Goal: Information Seeking & Learning: Learn about a topic

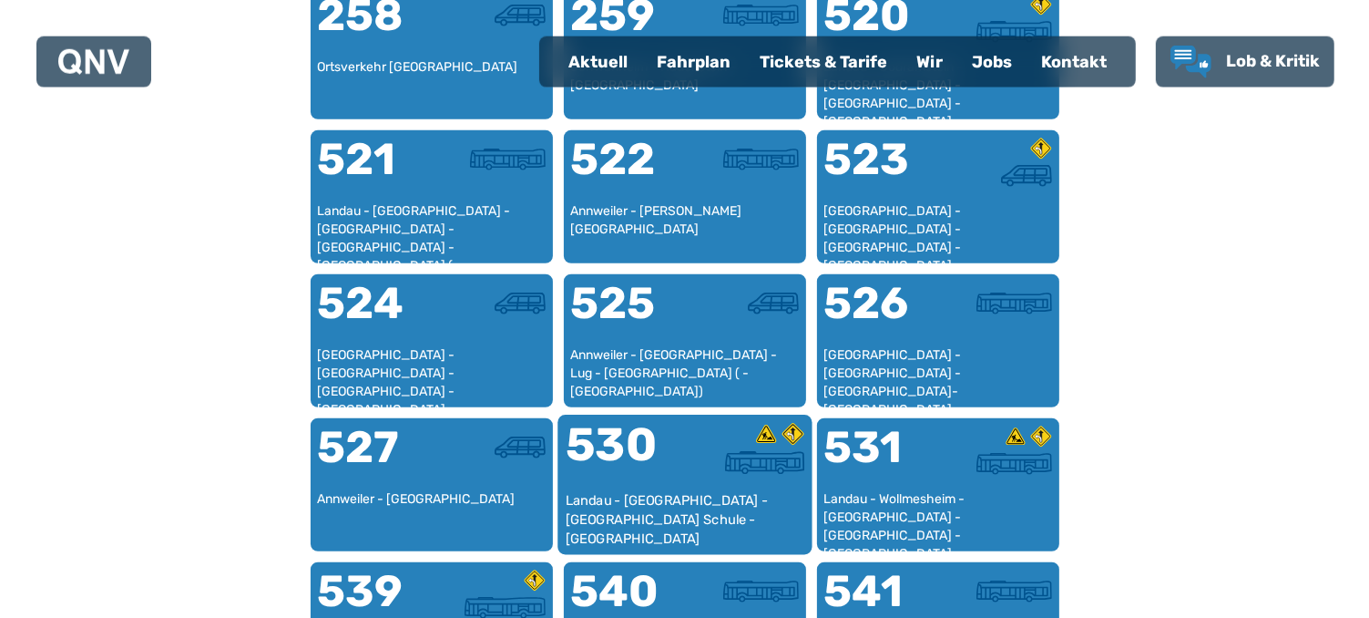
scroll to position [1235, 0]
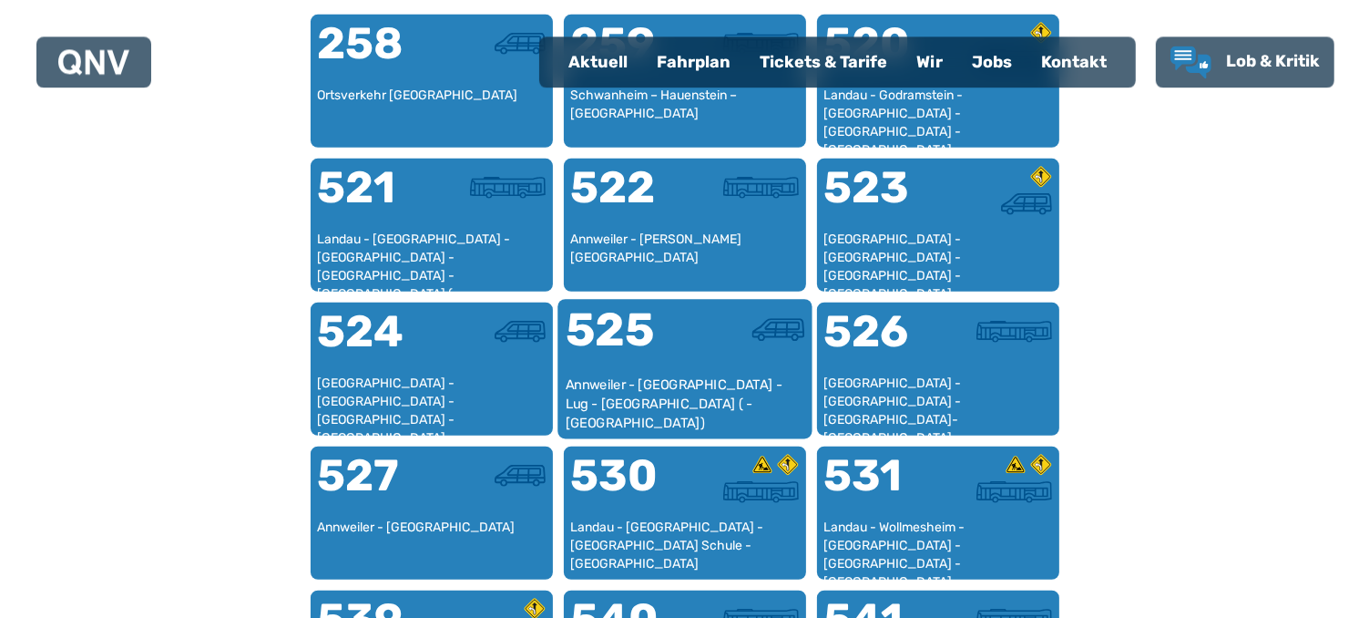
click at [634, 364] on div "525" at bounding box center [624, 340] width 119 height 68
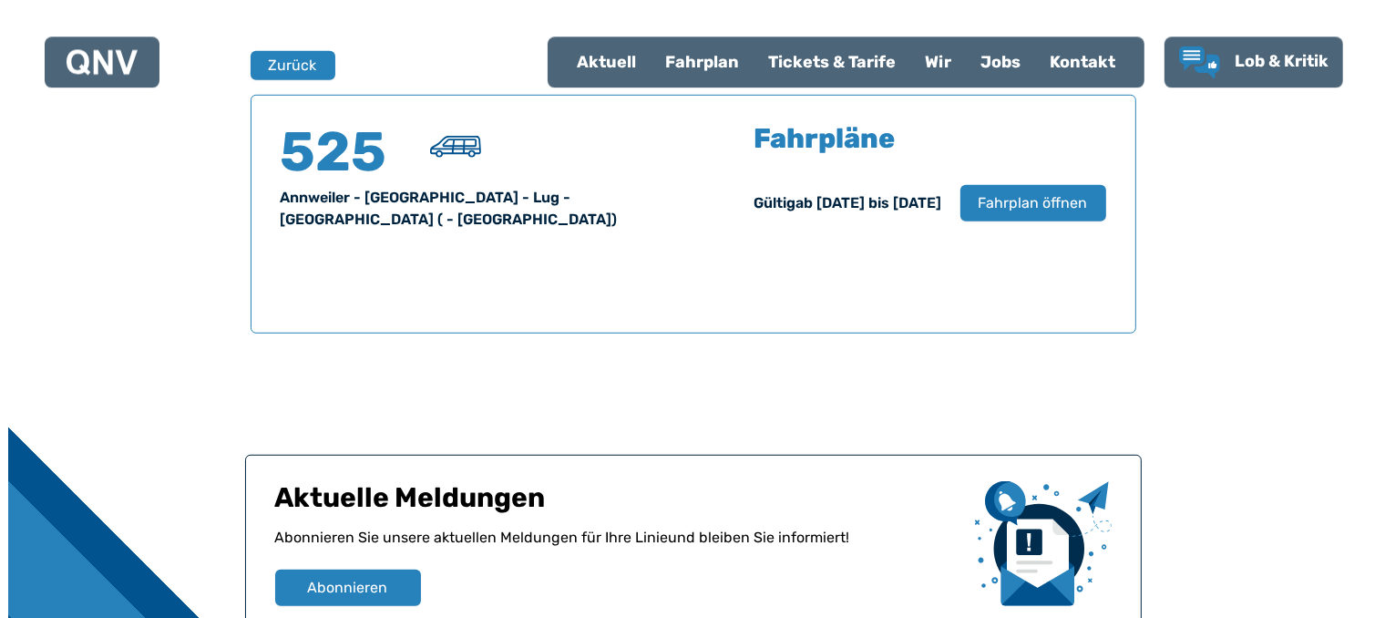
scroll to position [1200, 0]
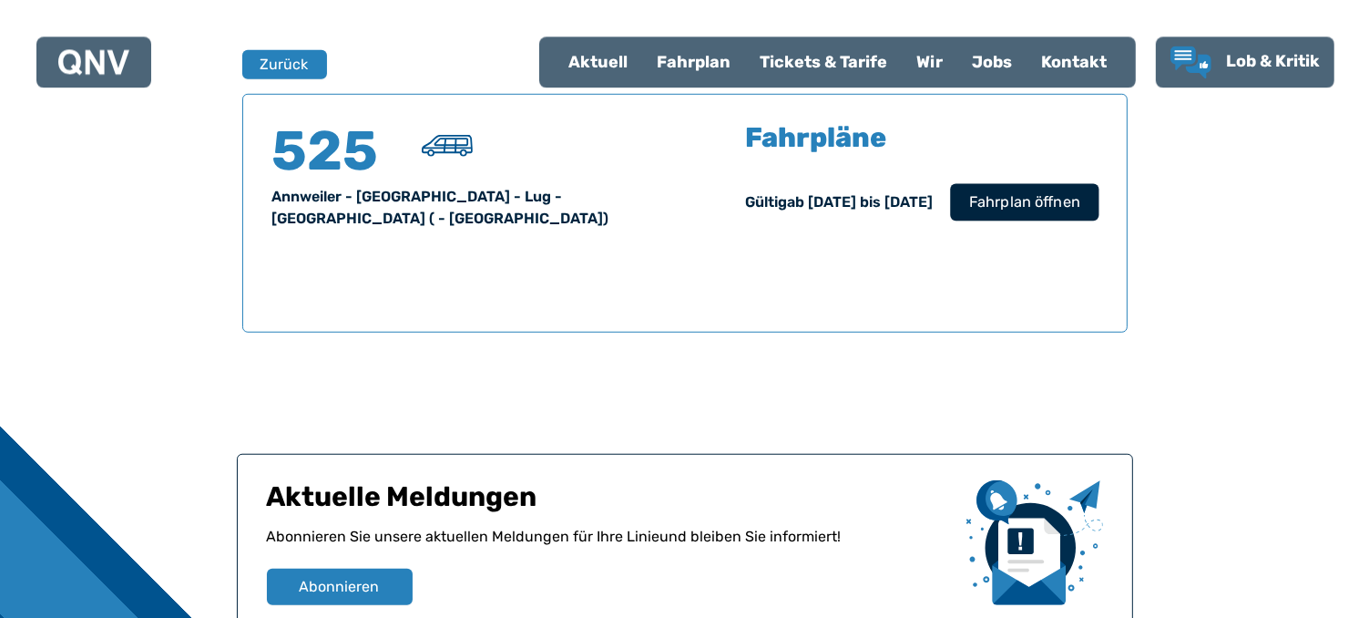
click at [1042, 198] on span "Fahrplan öffnen" at bounding box center [1023, 201] width 111 height 22
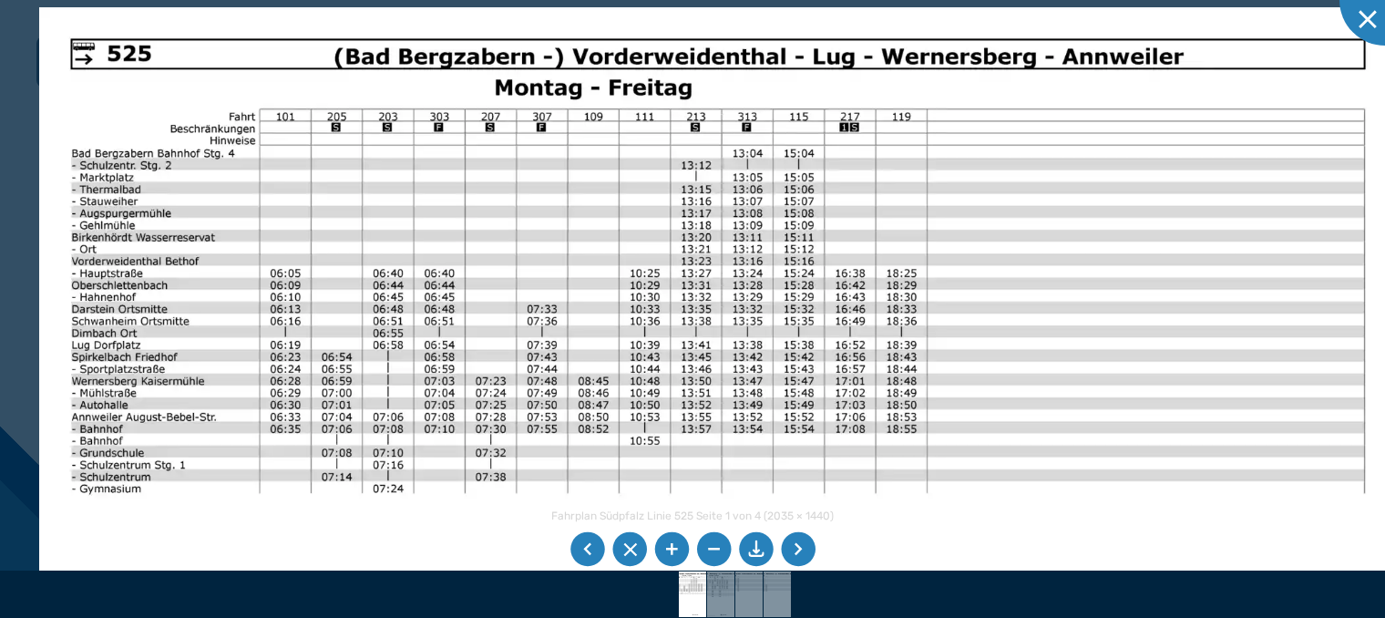
click at [986, 363] on img at bounding box center [717, 487] width 1357 height 960
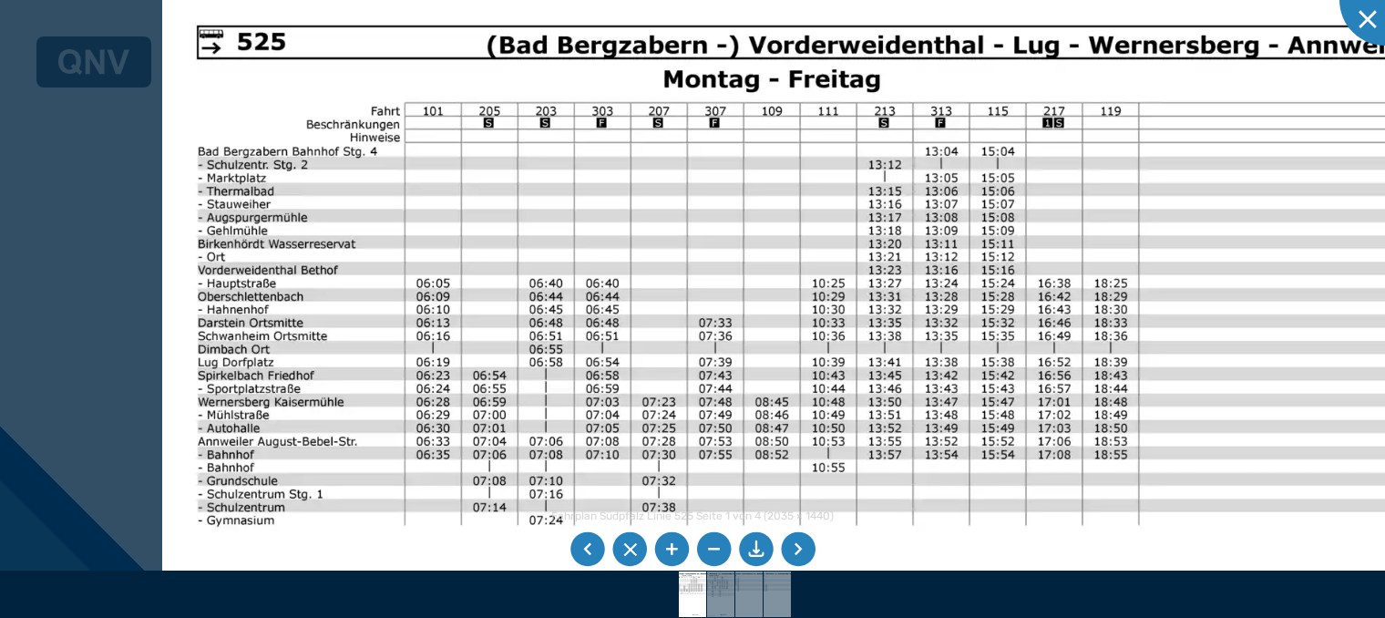
click at [709, 287] on img at bounding box center [908, 519] width 1493 height 1057
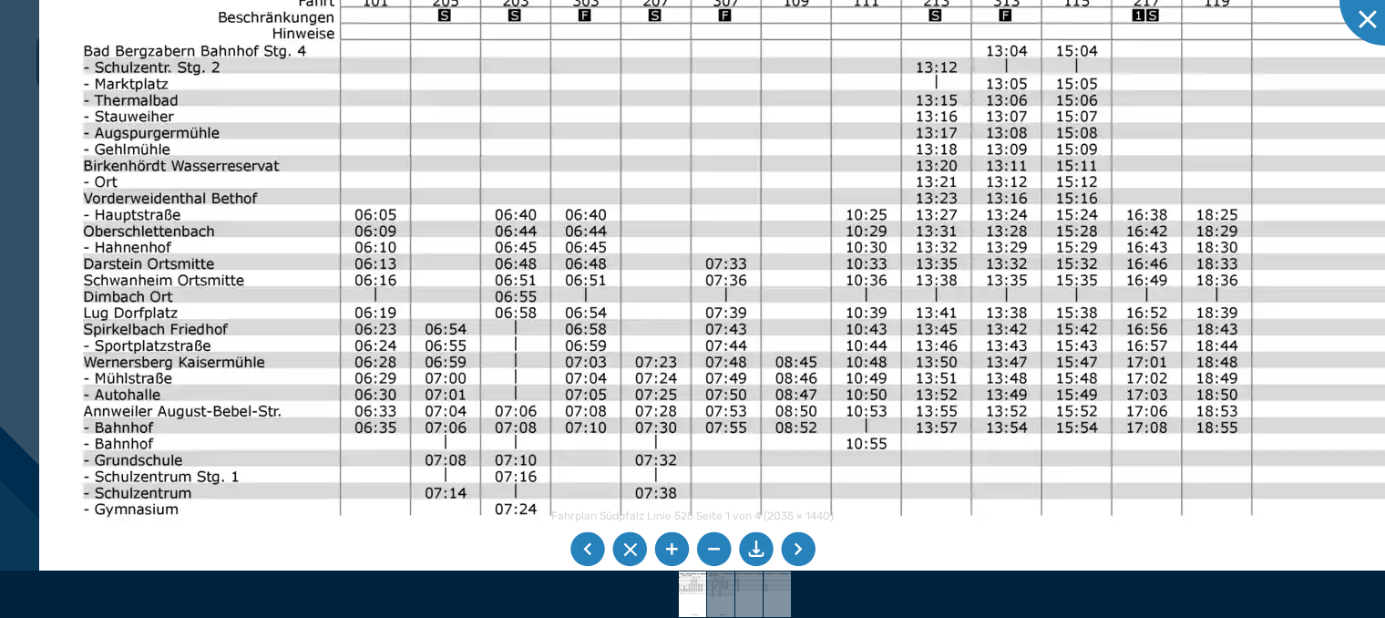
click at [725, 117] on img at bounding box center [966, 508] width 1854 height 1312
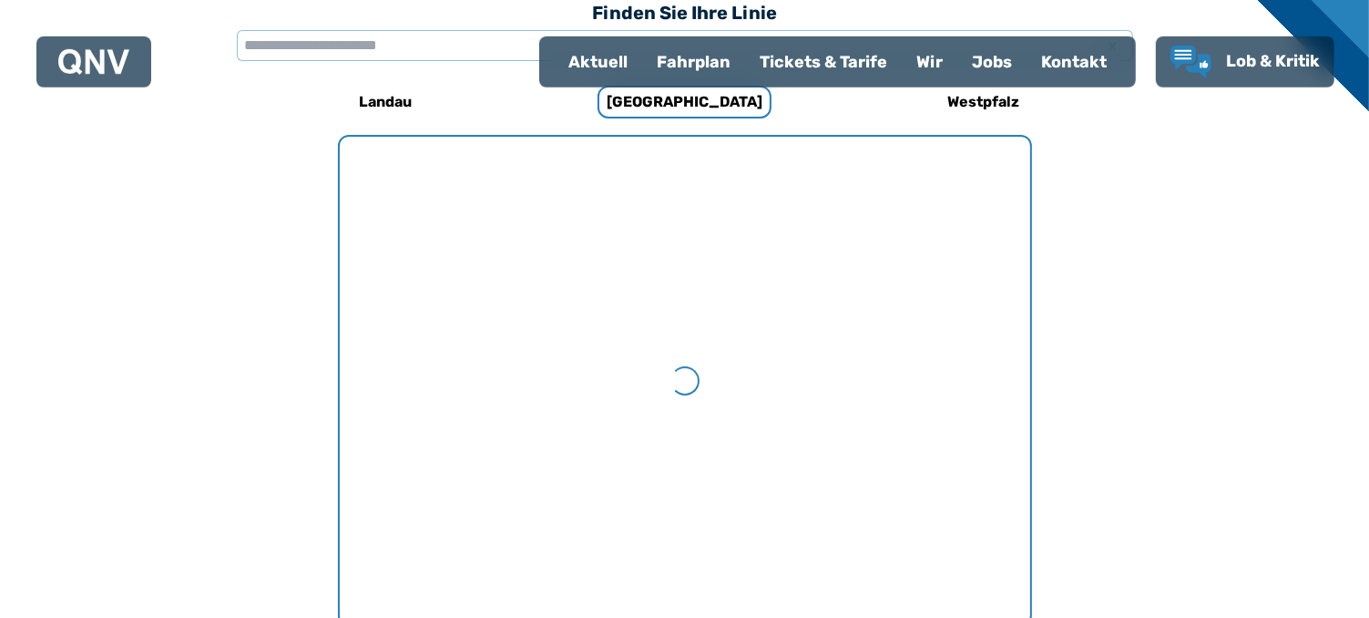
scroll to position [561, 0]
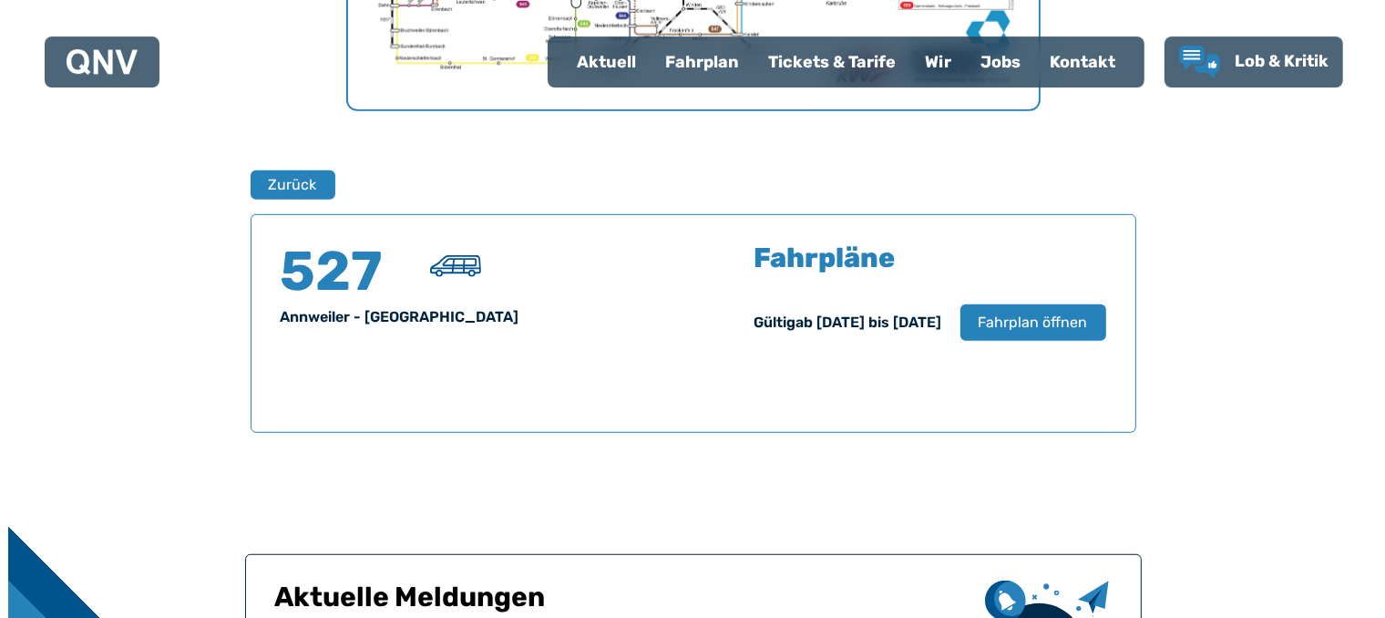
scroll to position [975, 0]
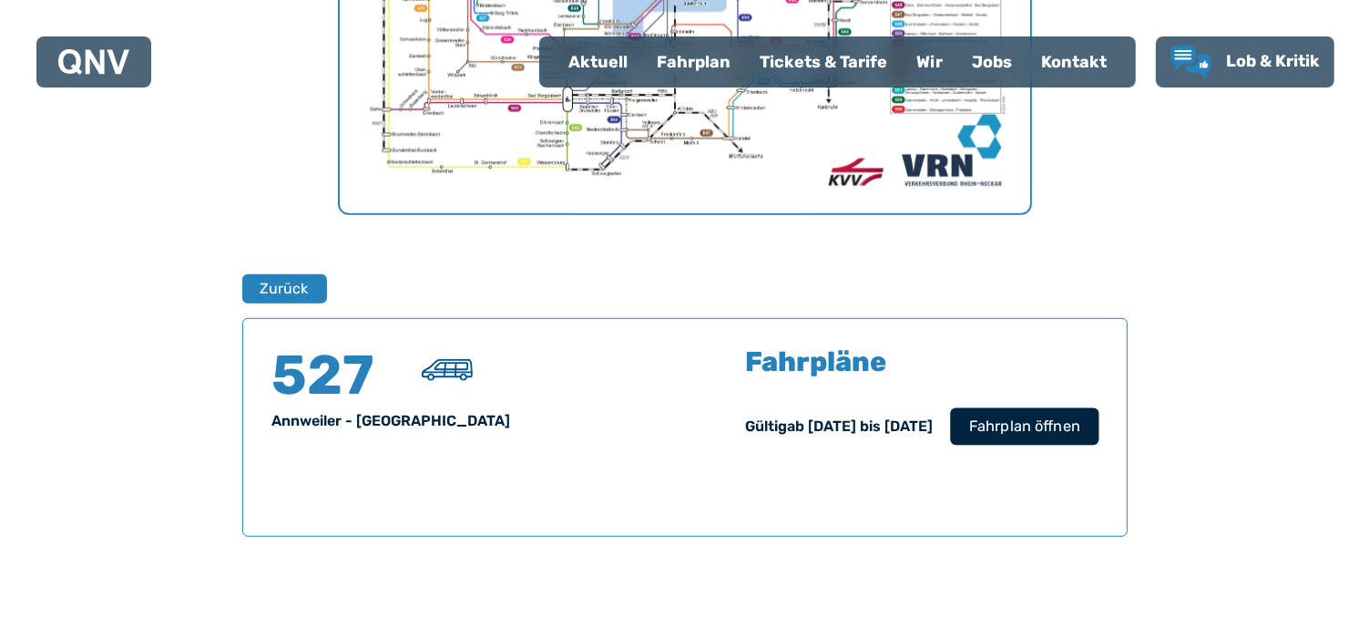
click at [1007, 421] on span "Fahrplan öffnen" at bounding box center [1023, 426] width 111 height 22
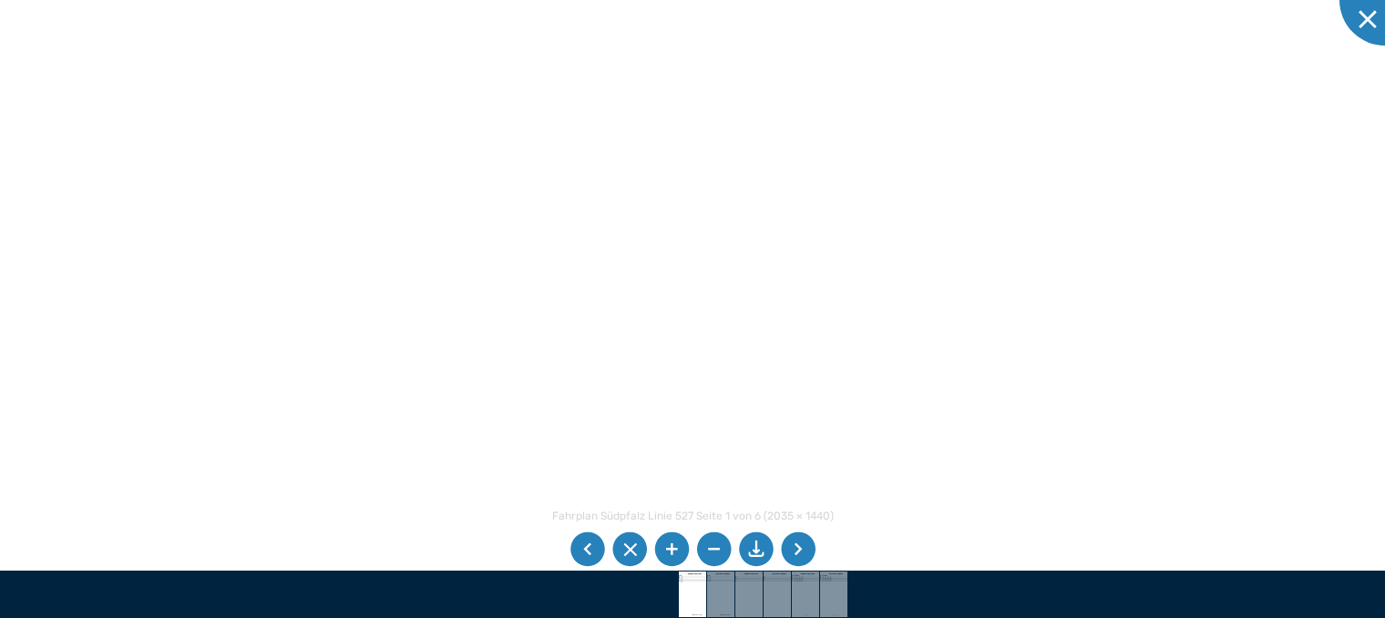
click at [778, 360] on img at bounding box center [536, 296] width 2040 height 1443
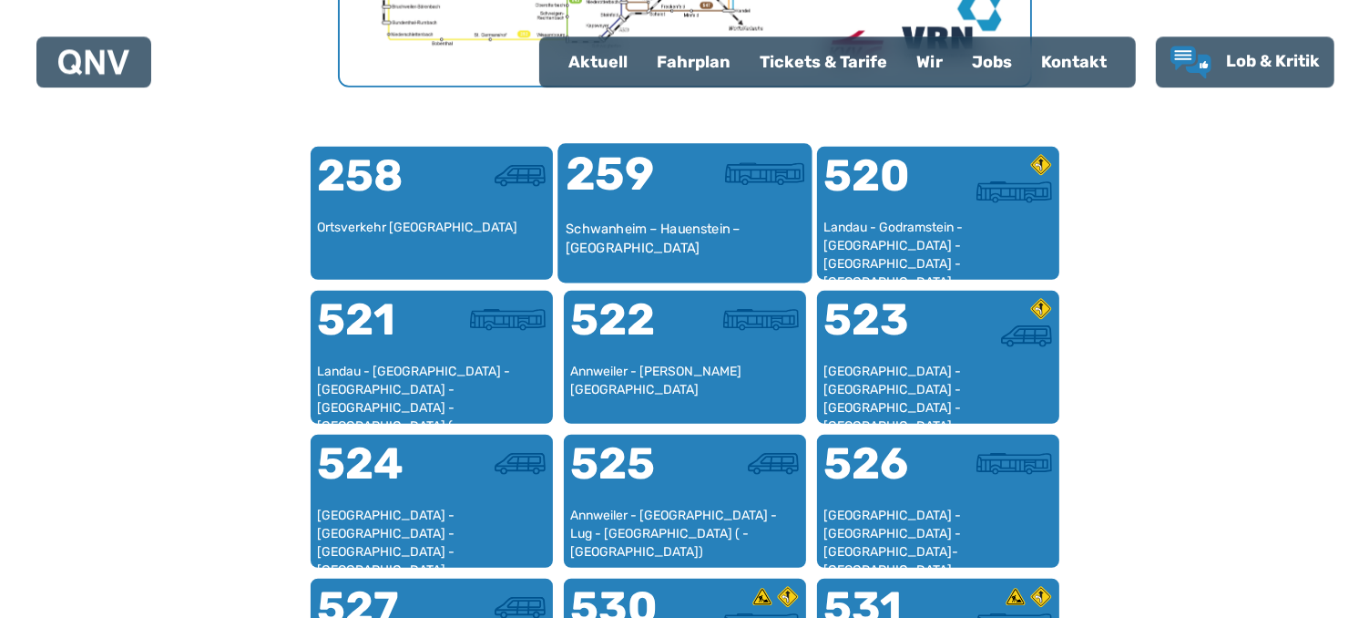
scroll to position [1139, 0]
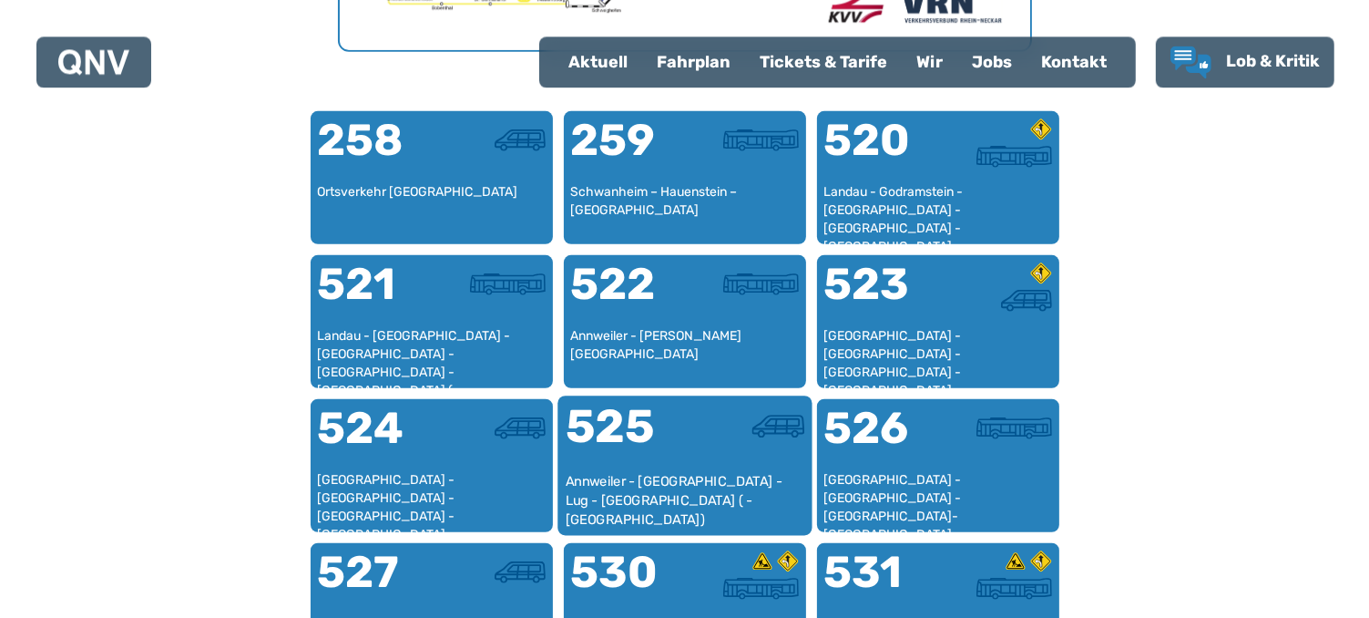
click at [681, 448] on div "525" at bounding box center [624, 437] width 119 height 68
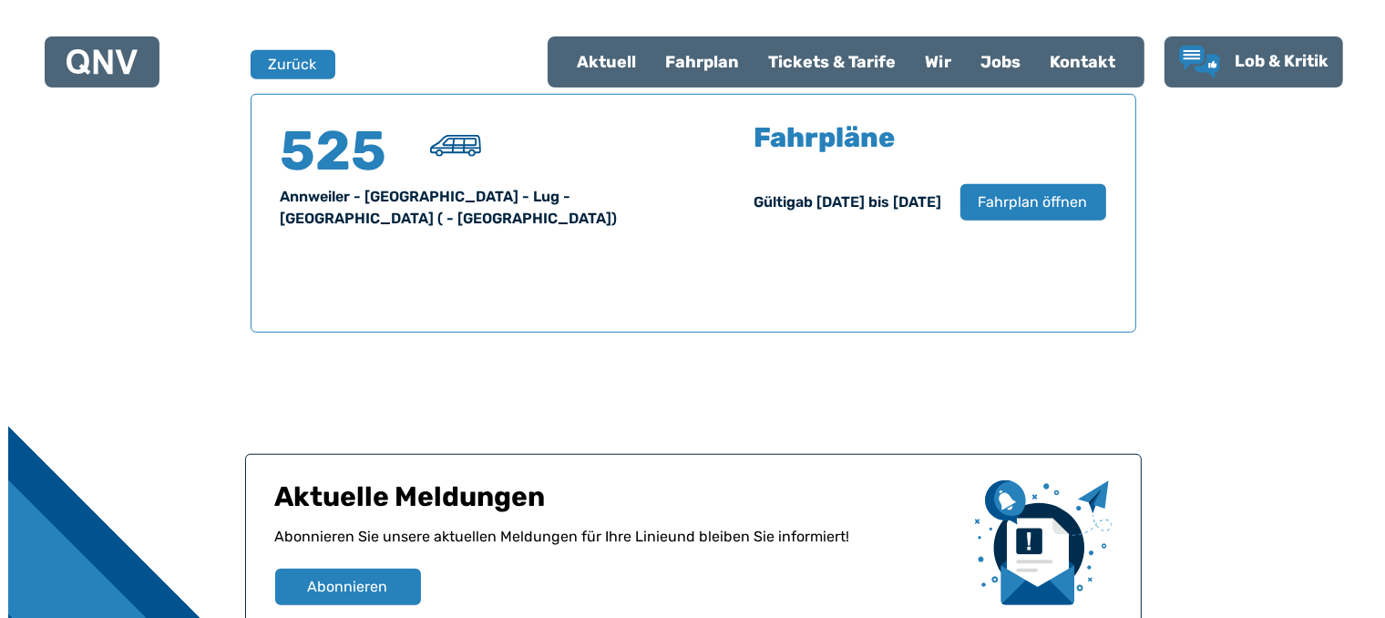
scroll to position [1200, 0]
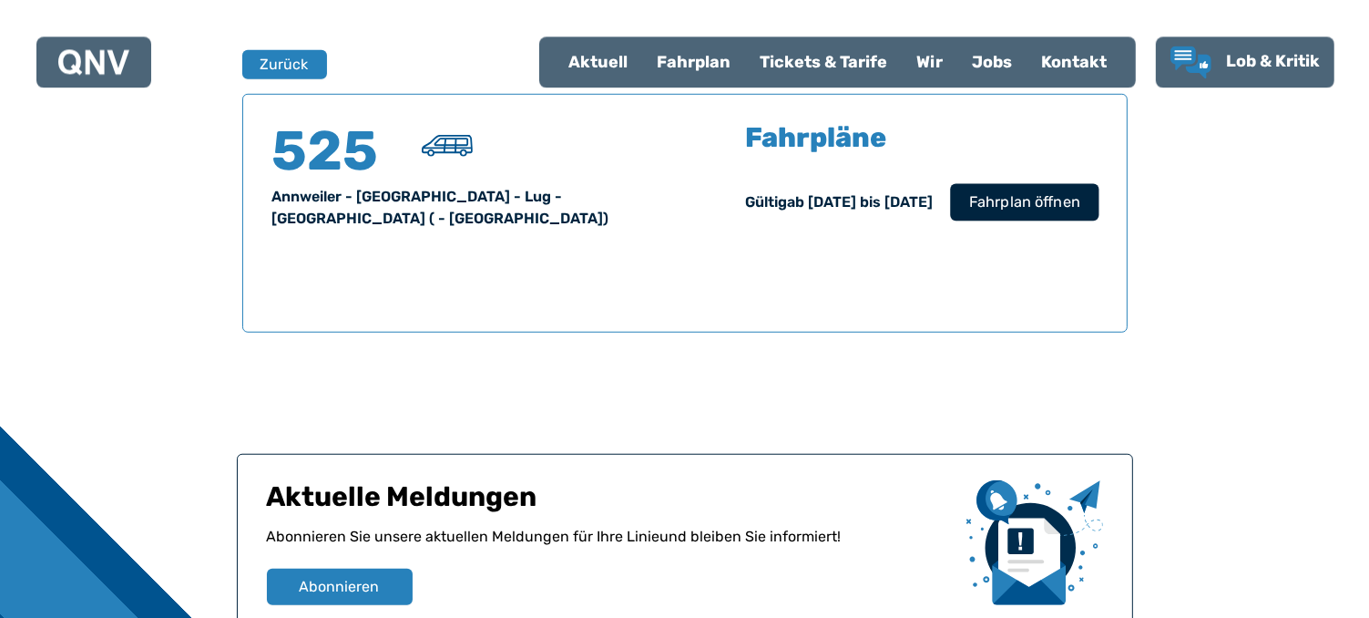
click at [1044, 202] on span "Fahrplan öffnen" at bounding box center [1023, 201] width 111 height 22
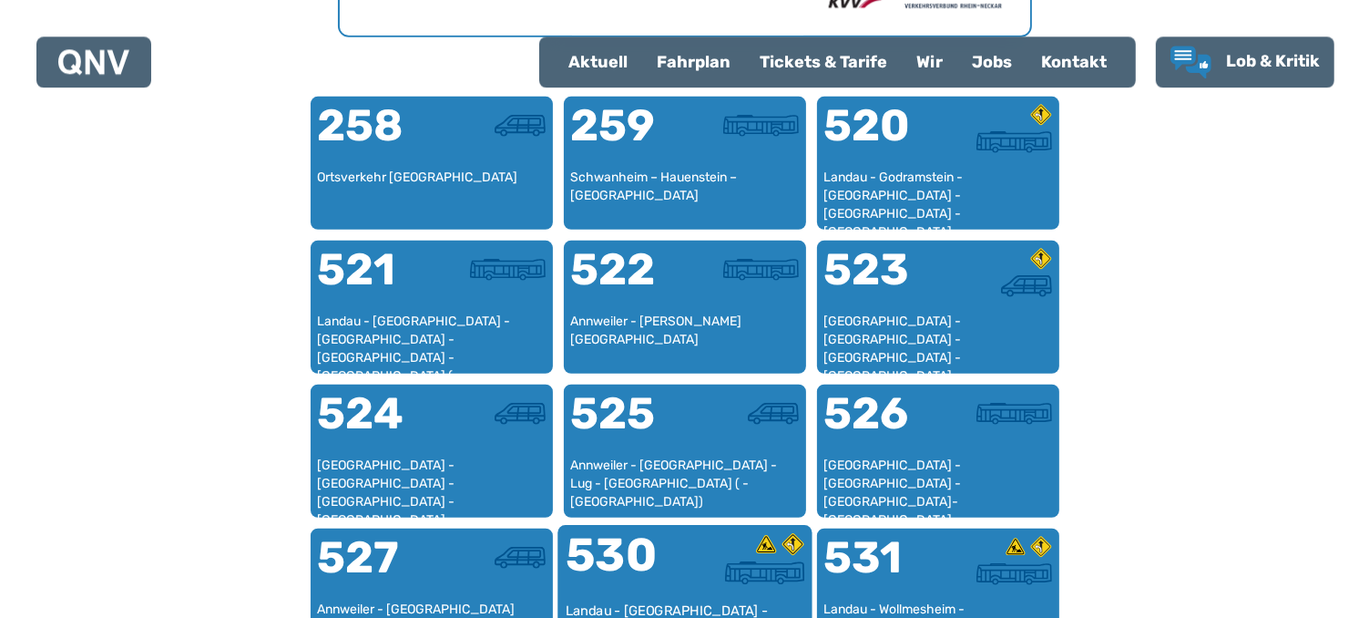
scroll to position [1036, 0]
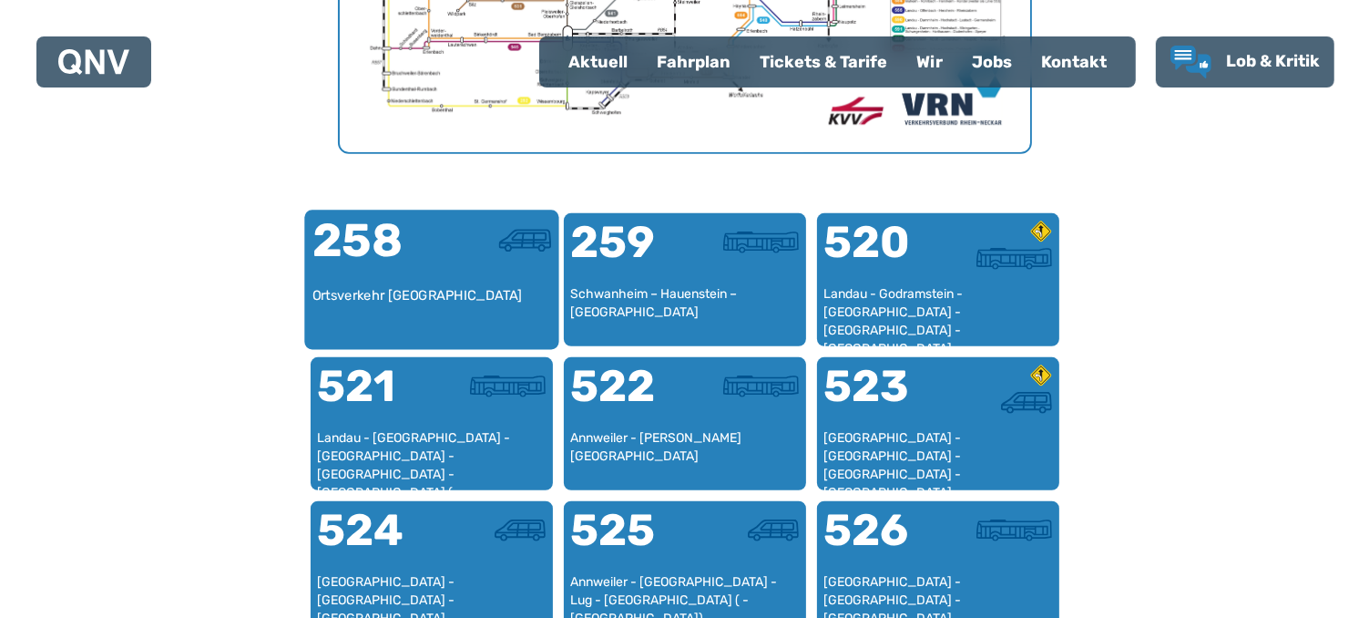
click at [387, 255] on div "258" at bounding box center [371, 252] width 119 height 68
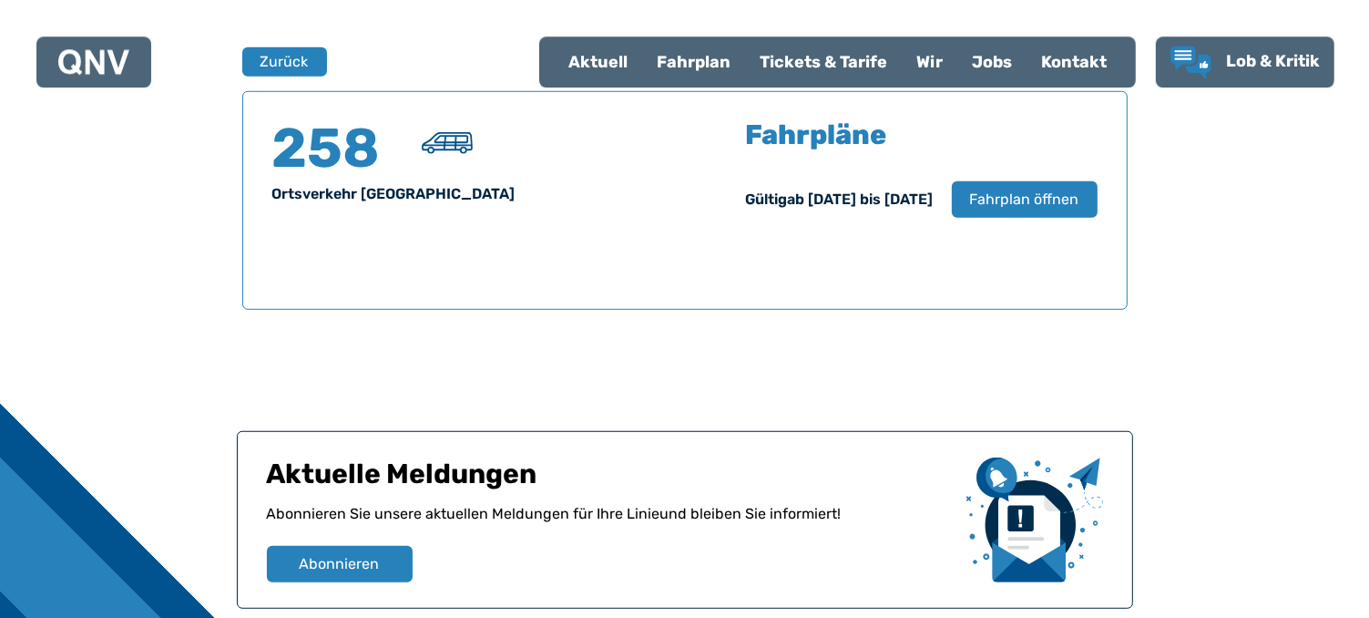
scroll to position [1199, 0]
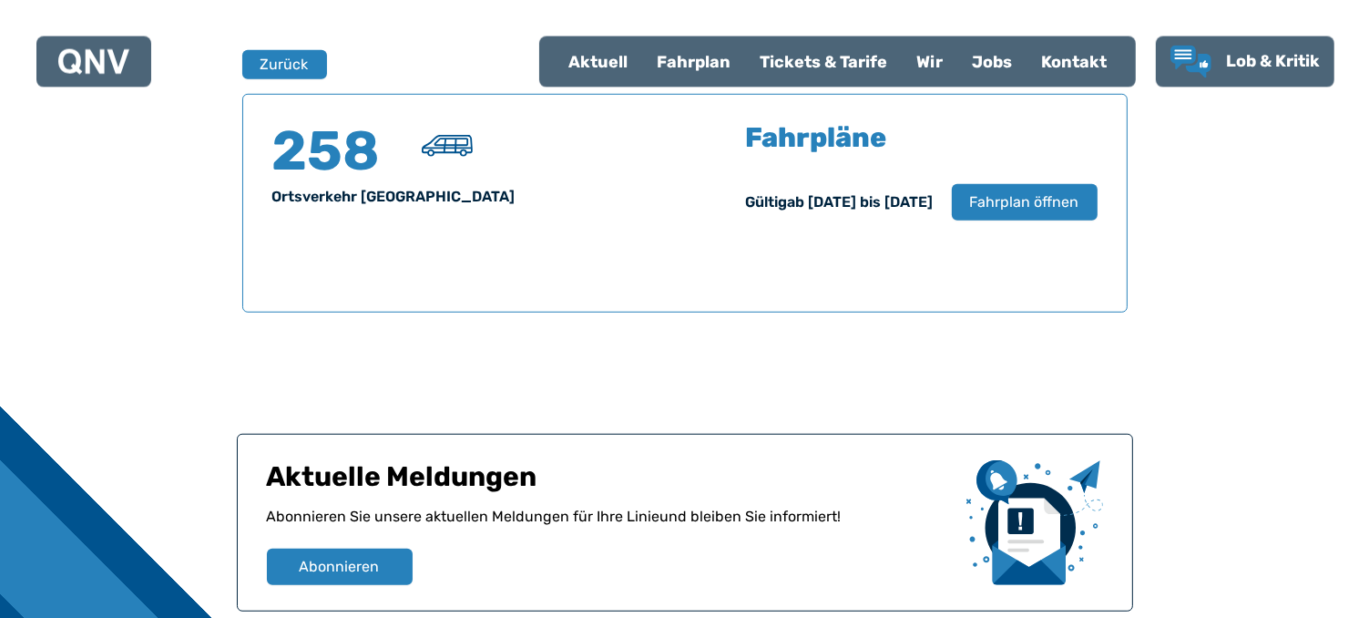
click at [716, 60] on div "Fahrplan" at bounding box center [693, 61] width 103 height 47
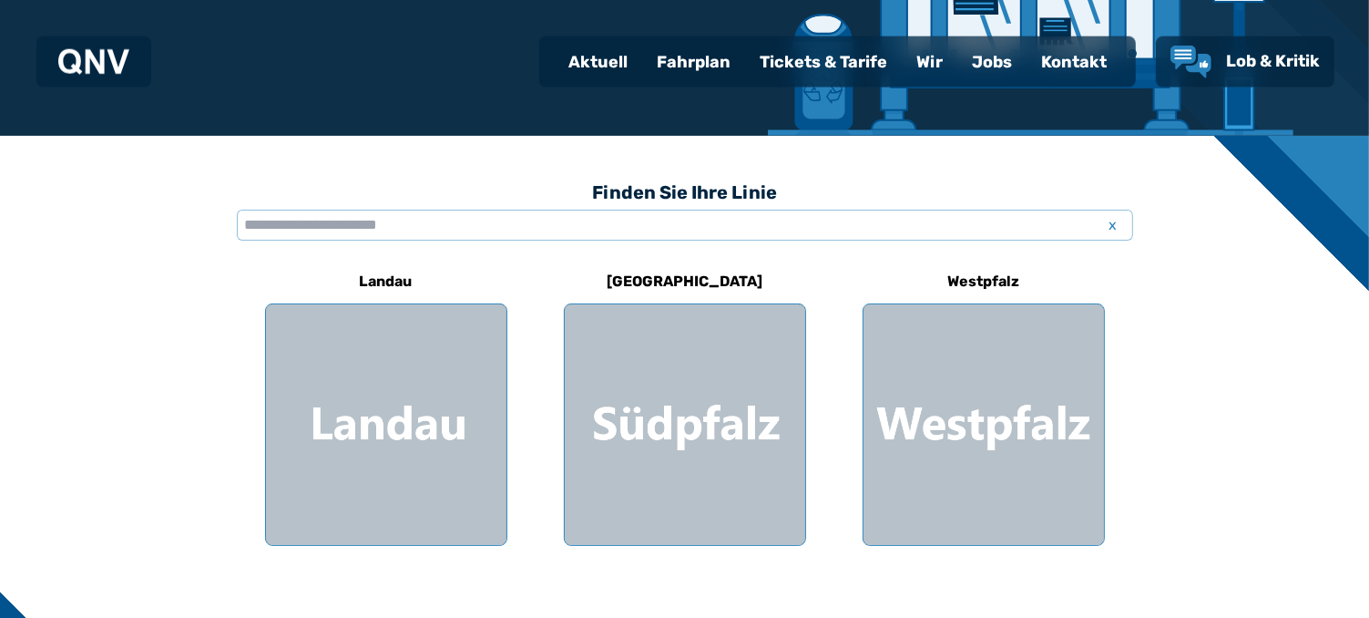
scroll to position [384, 0]
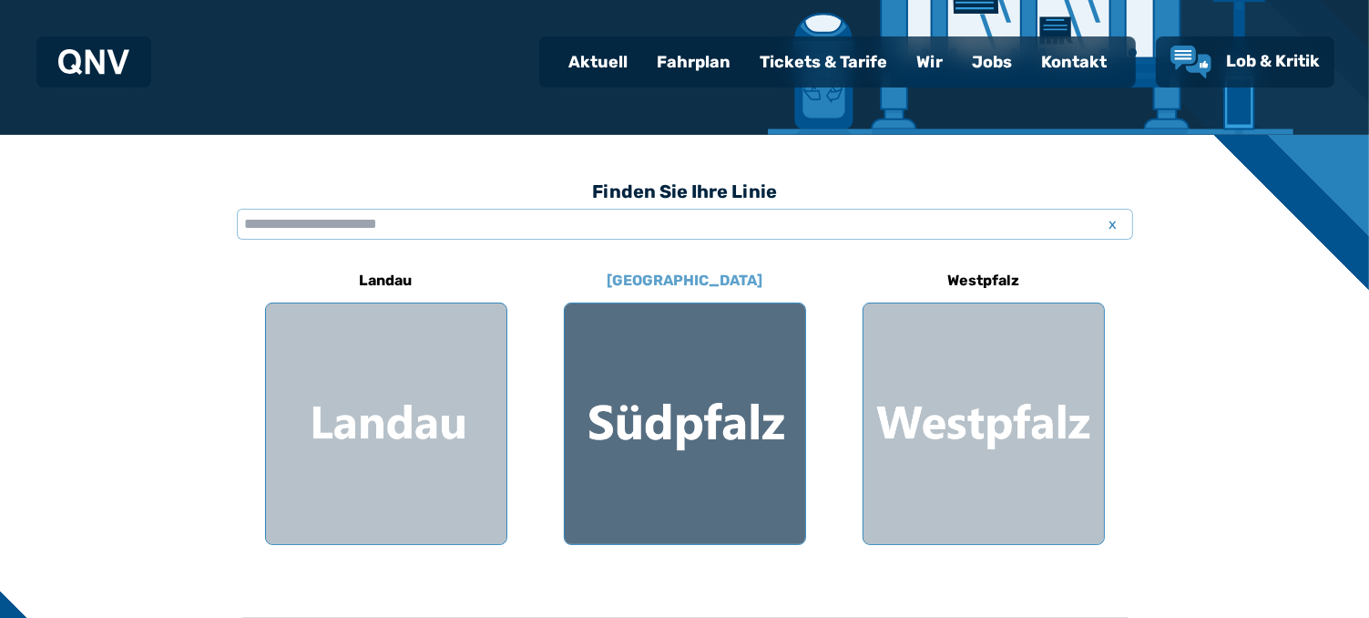
click at [700, 397] on div at bounding box center [685, 423] width 240 height 240
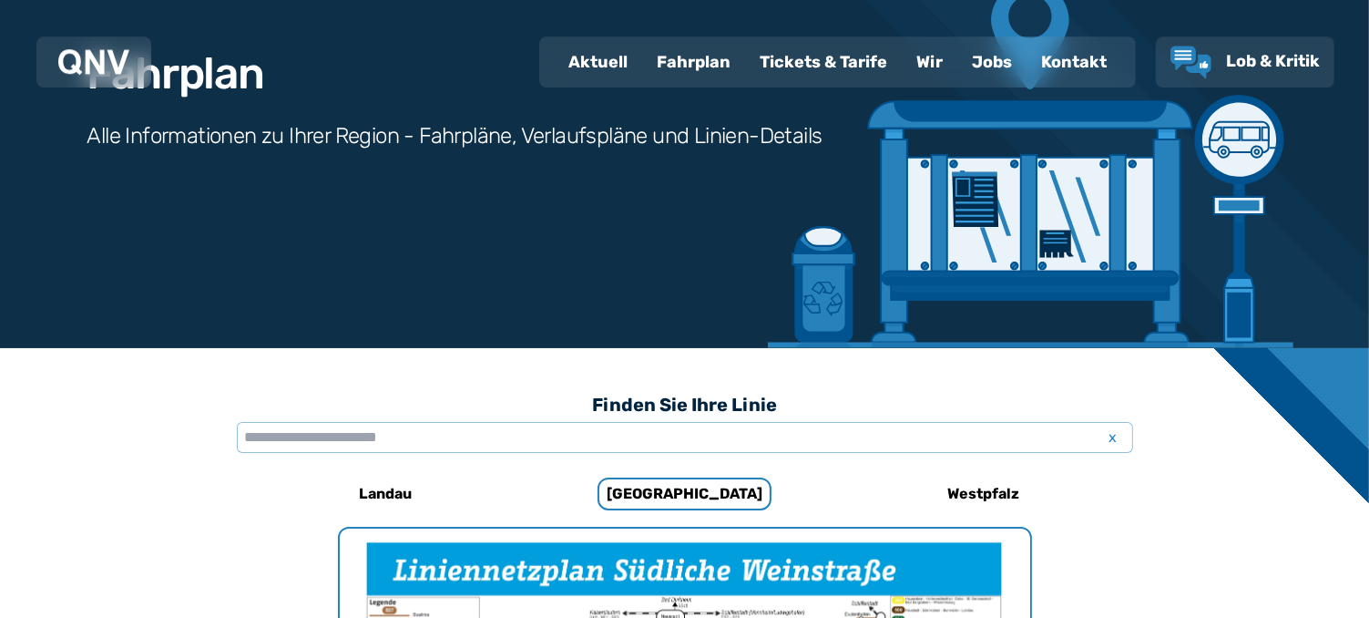
scroll to position [74, 0]
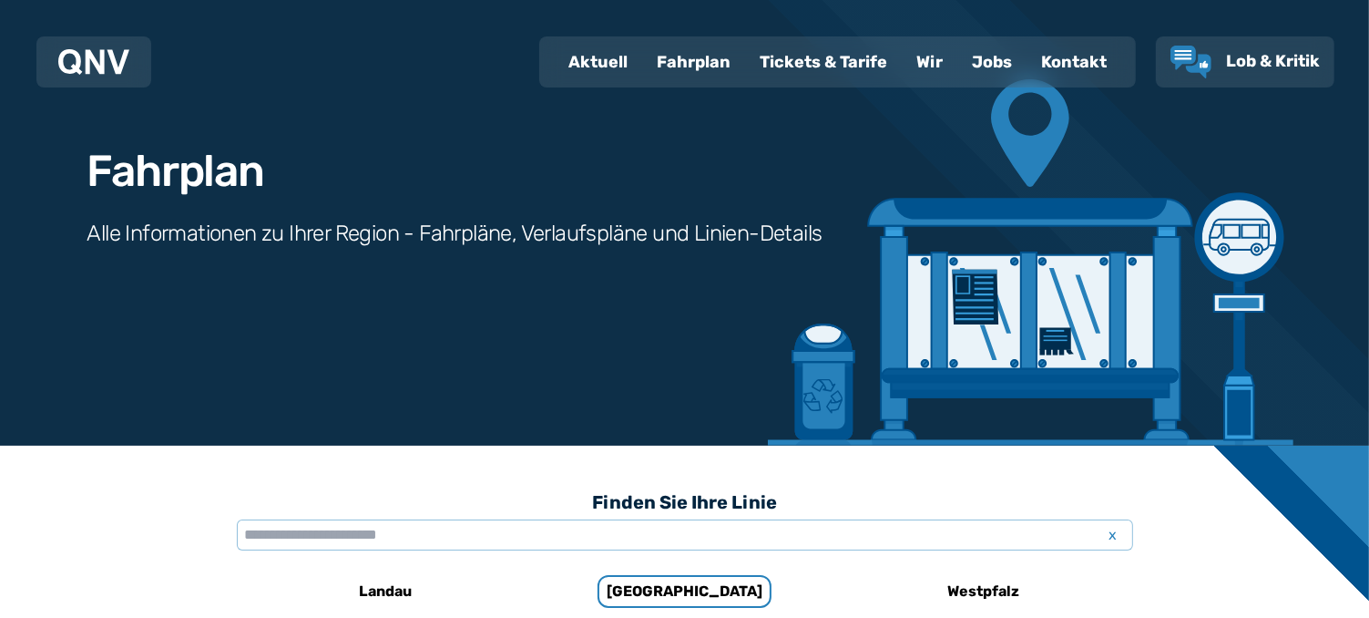
scroll to position [384, 0]
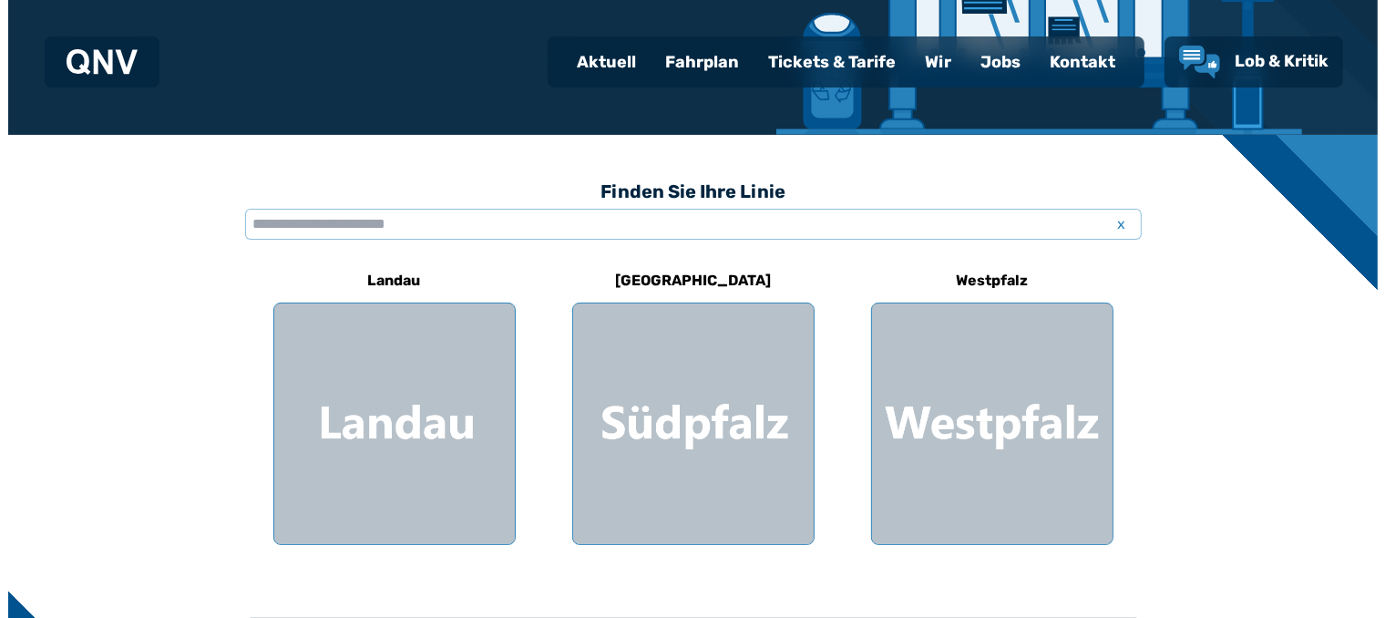
scroll to position [1200, 0]
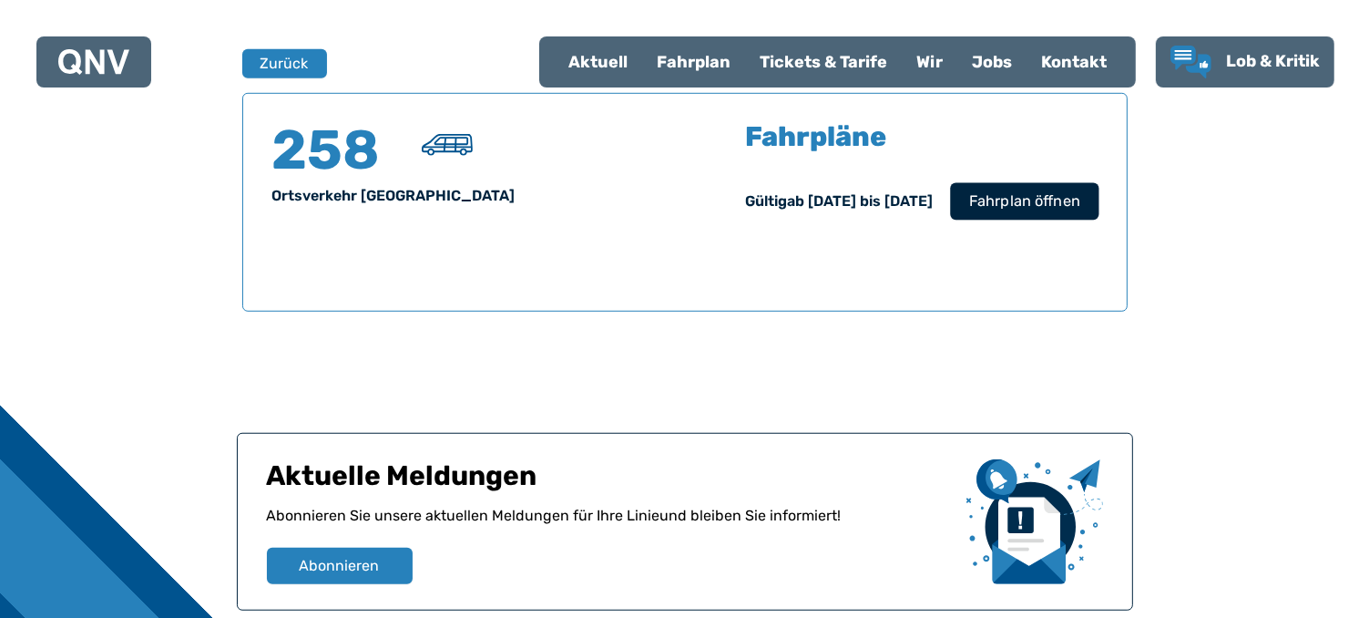
click at [1045, 200] on span "Fahrplan öffnen" at bounding box center [1023, 201] width 111 height 22
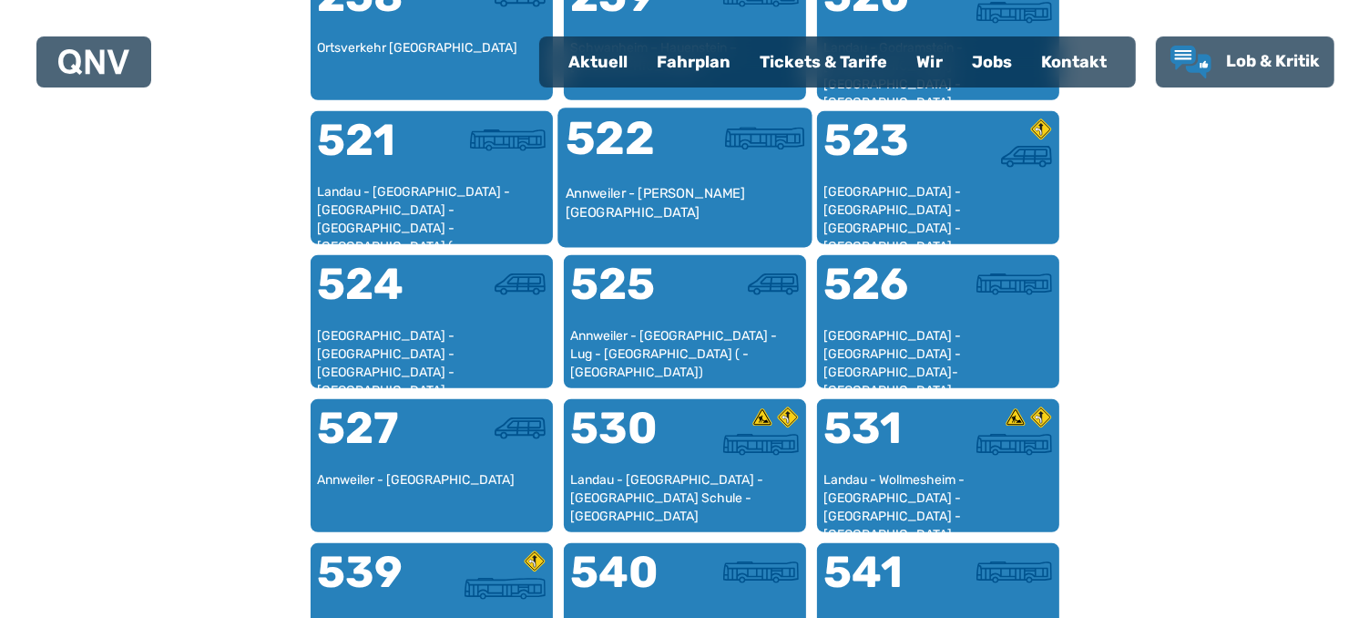
scroll to position [1331, 0]
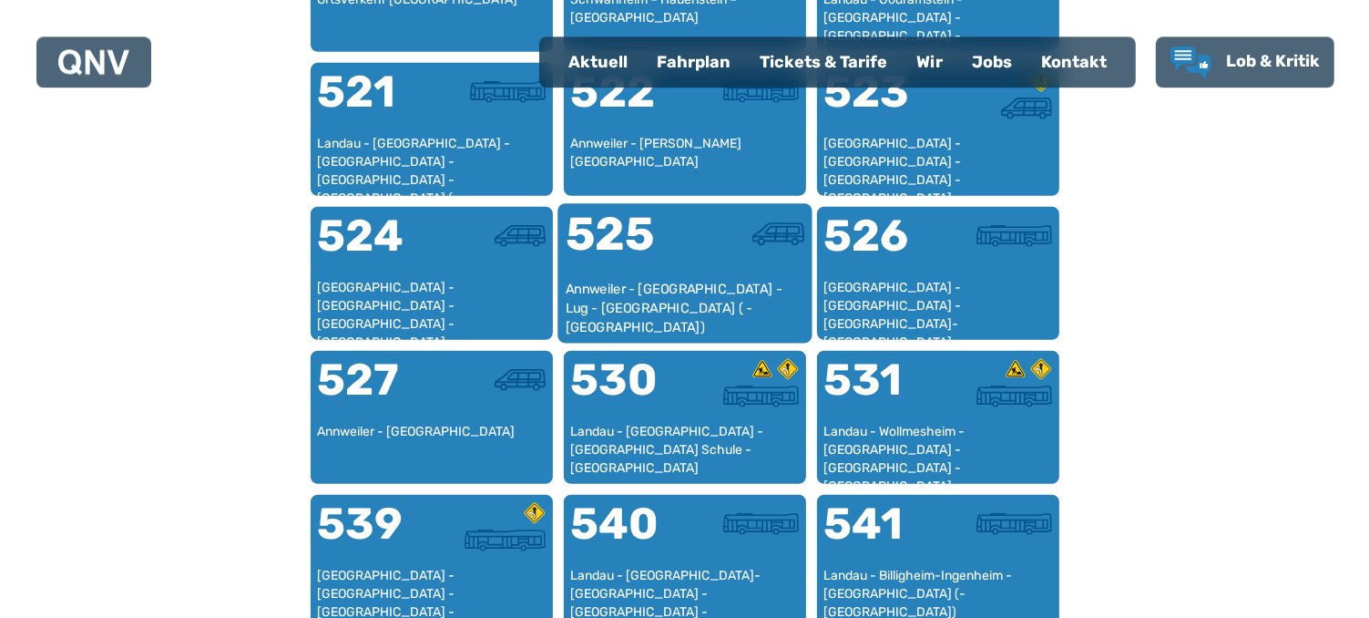
click at [660, 236] on div "525" at bounding box center [624, 244] width 119 height 68
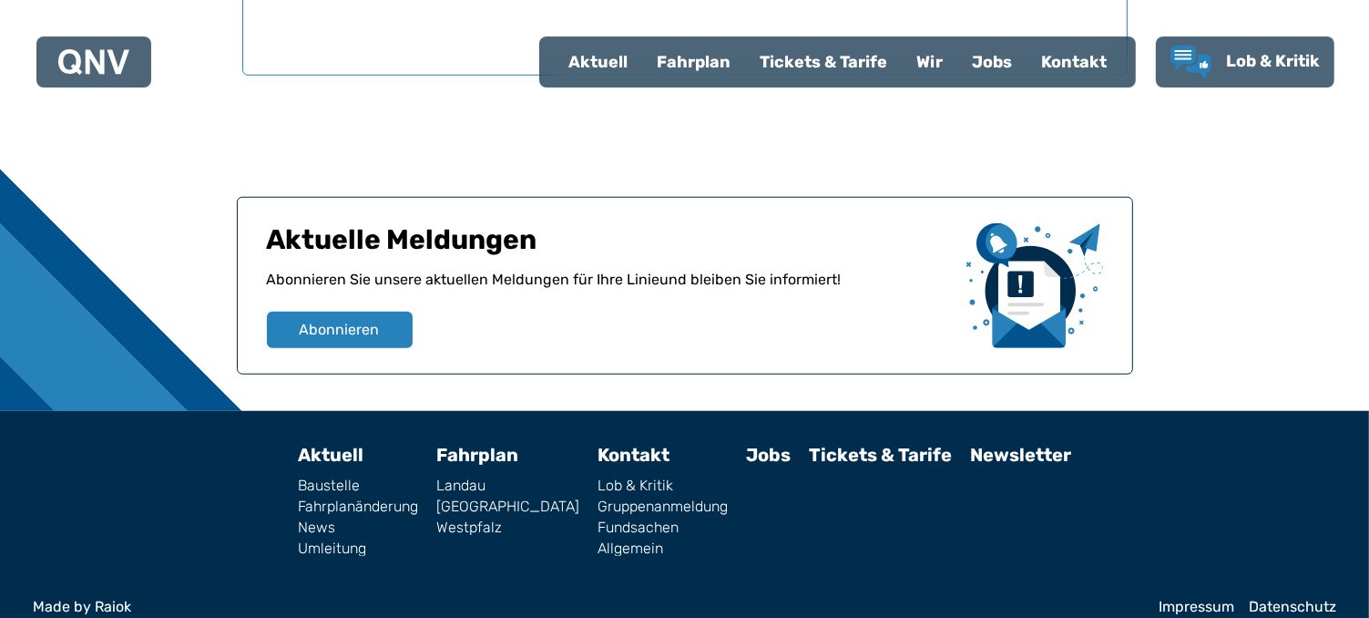
scroll to position [1476, 0]
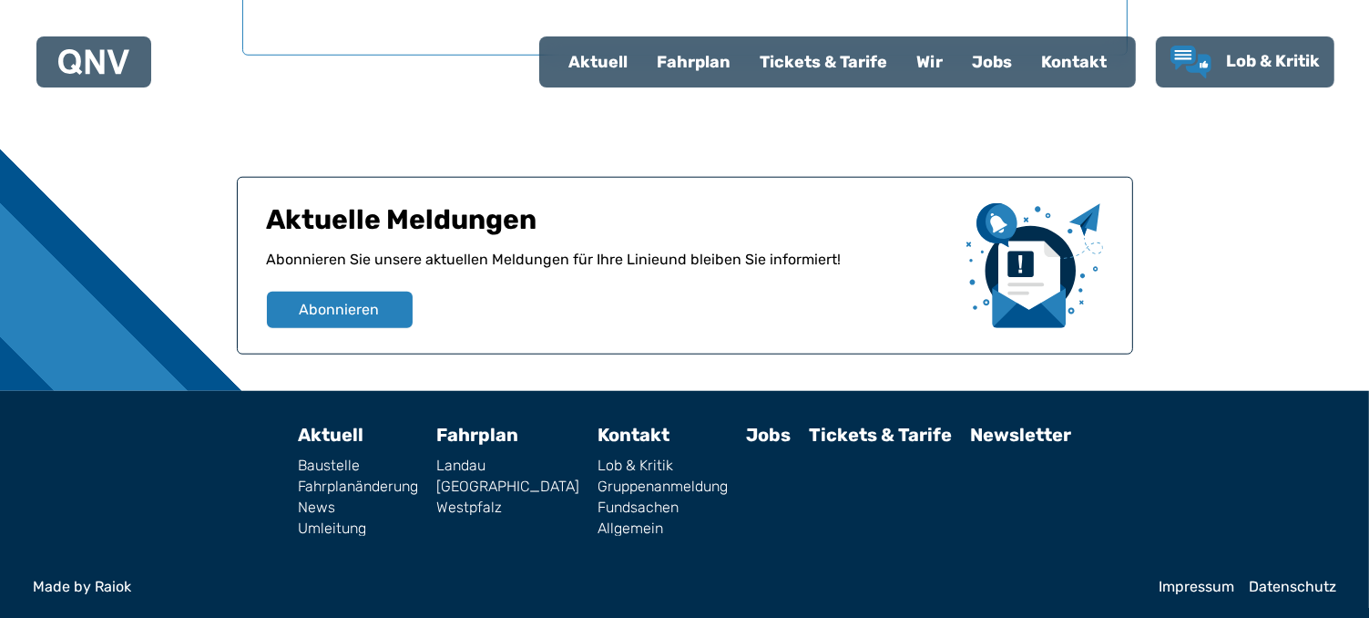
click at [697, 63] on div "Fahrplan" at bounding box center [693, 61] width 103 height 47
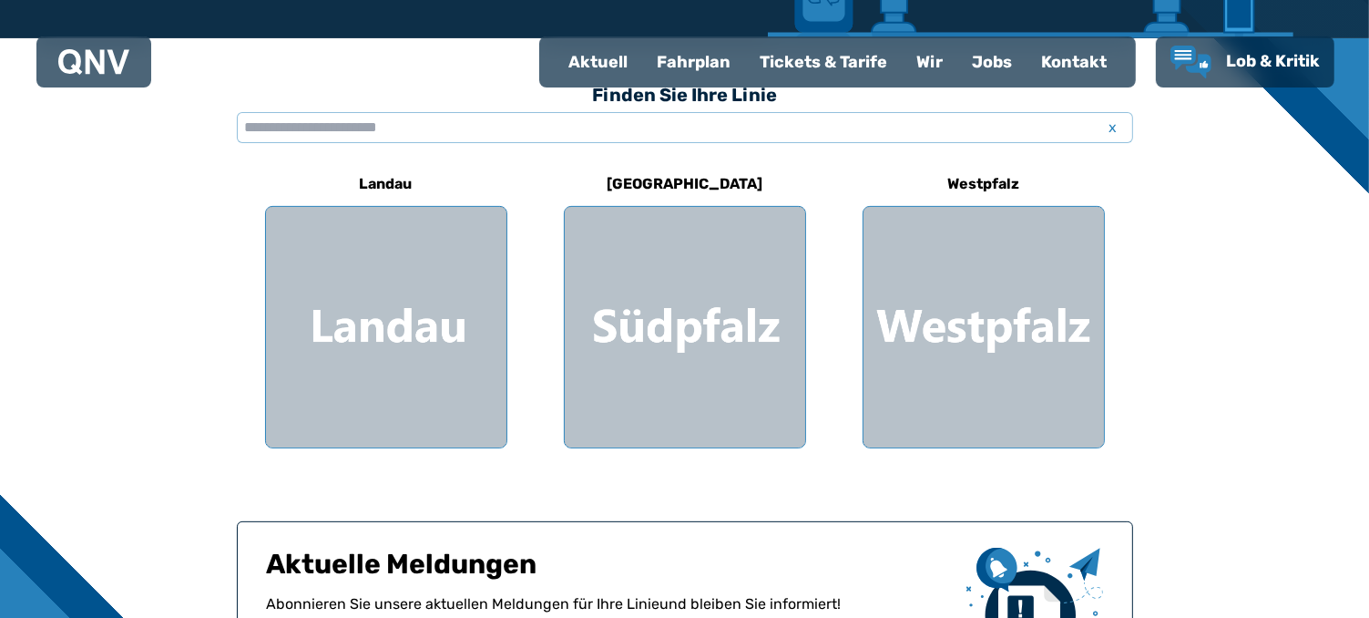
scroll to position [577, 0]
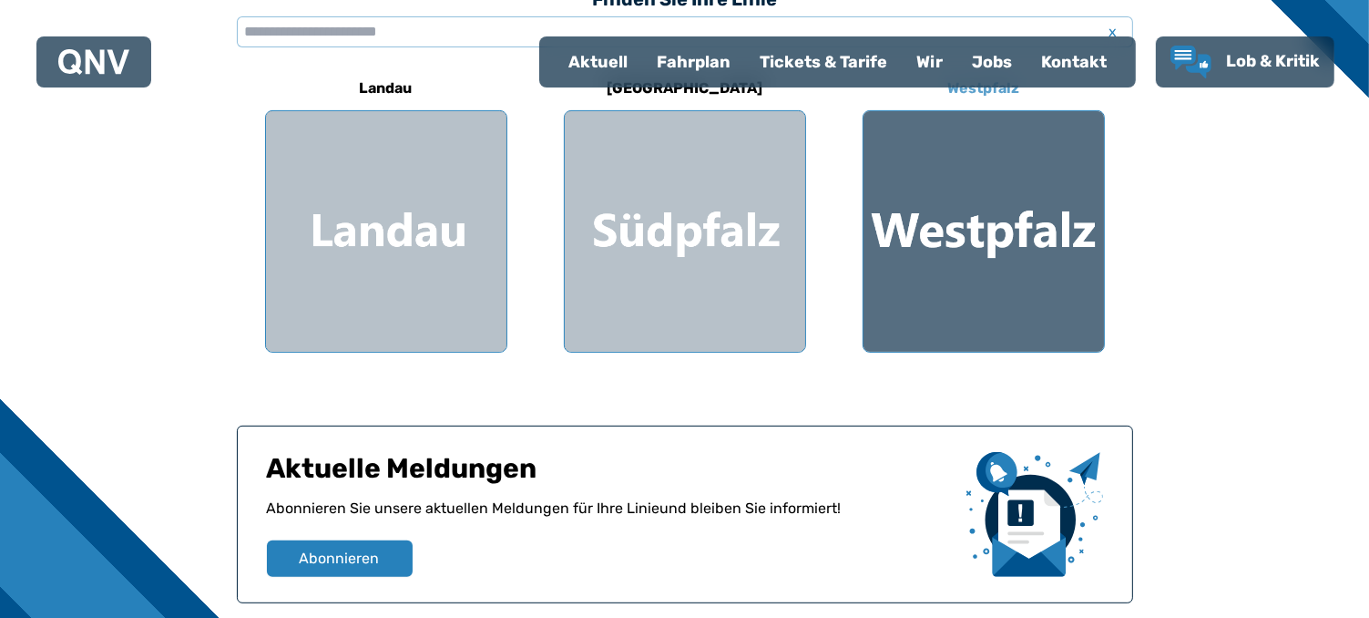
click at [952, 204] on div at bounding box center [984, 231] width 240 height 240
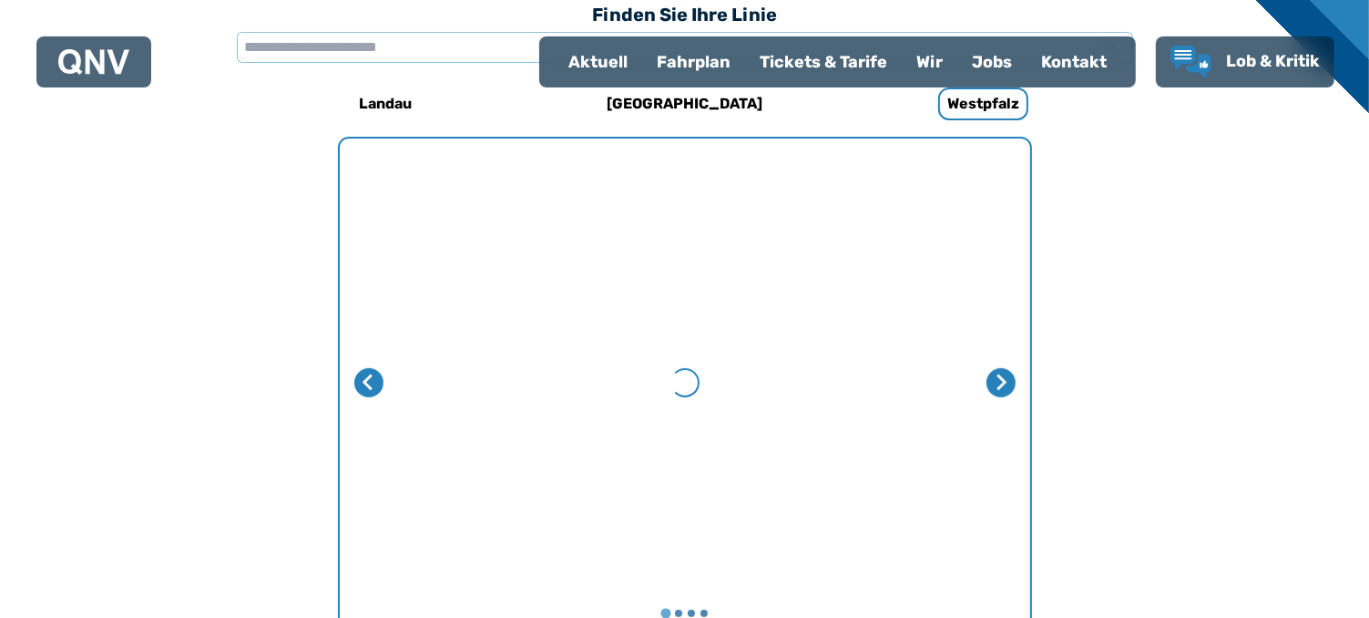
scroll to position [561, 0]
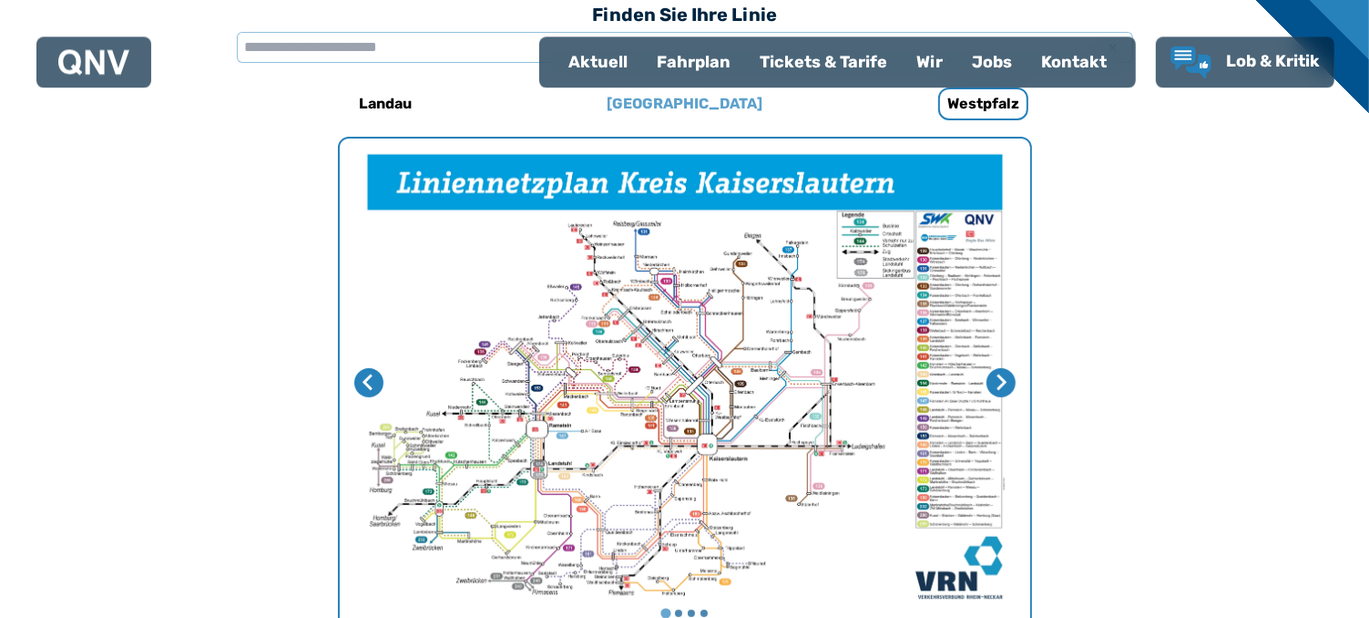
click at [694, 105] on h6 "[GEOGRAPHIC_DATA]" at bounding box center [684, 103] width 170 height 29
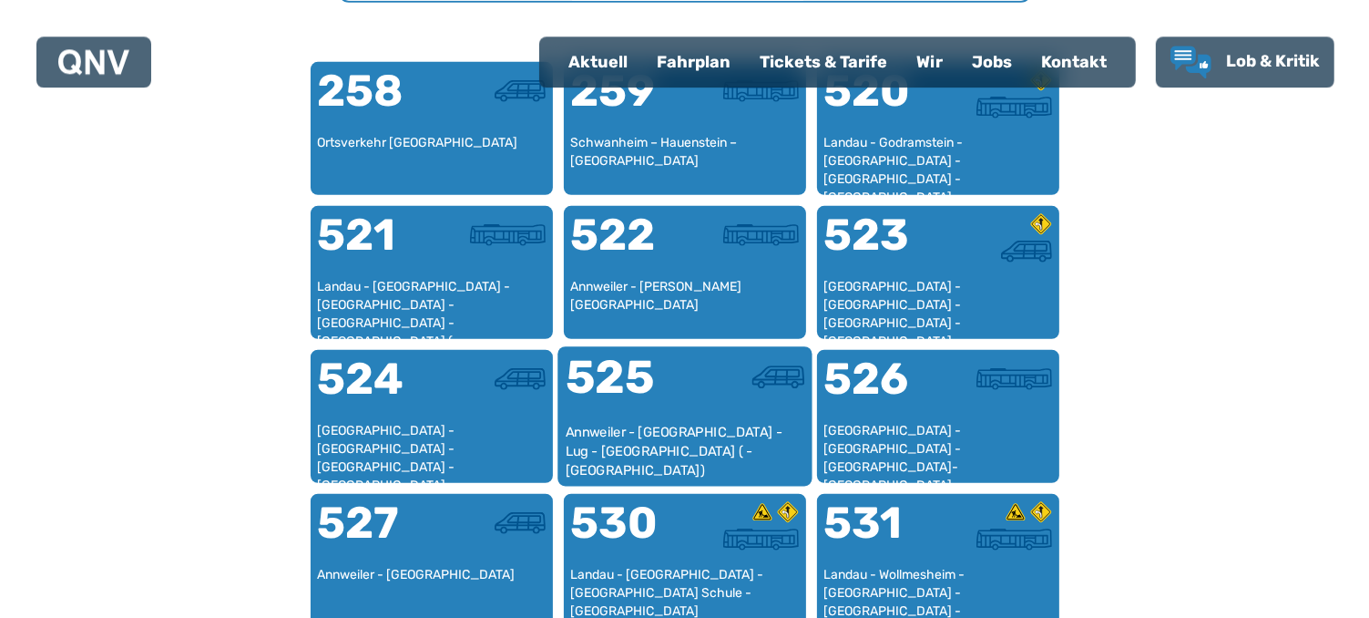
scroll to position [1228, 0]
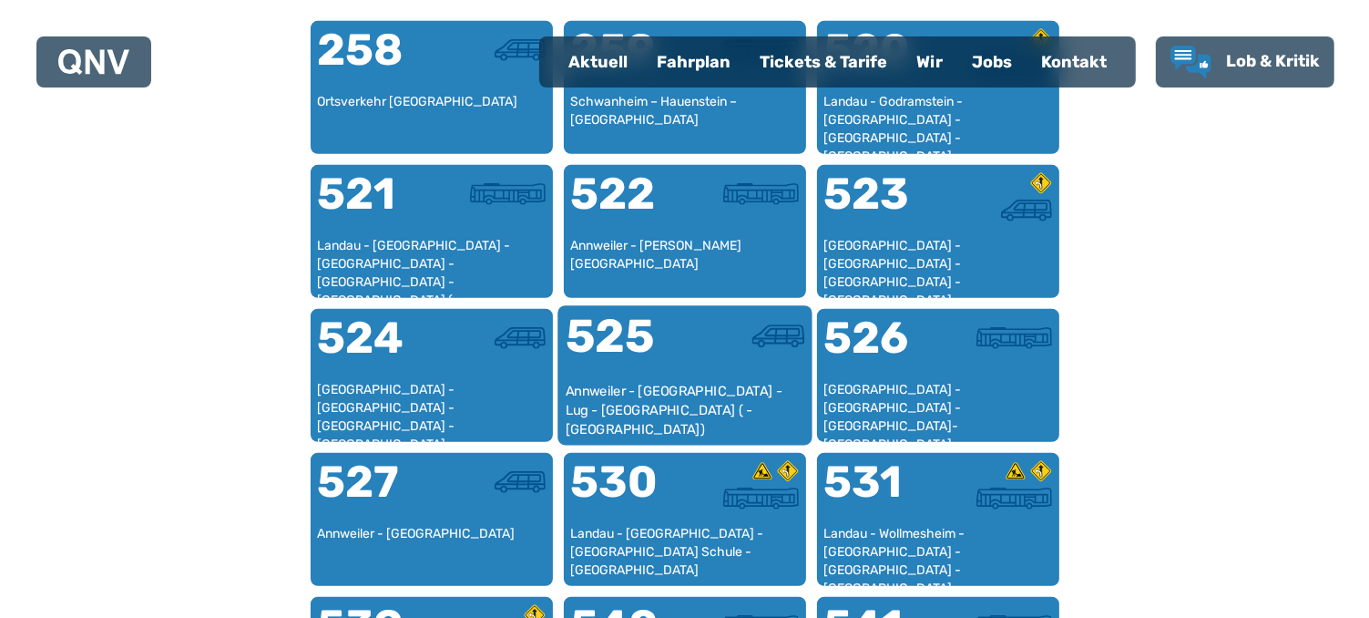
click at [624, 382] on div "Annweiler - [GEOGRAPHIC_DATA] - Lug - [GEOGRAPHIC_DATA] ( - [GEOGRAPHIC_DATA])" at bounding box center [685, 410] width 240 height 56
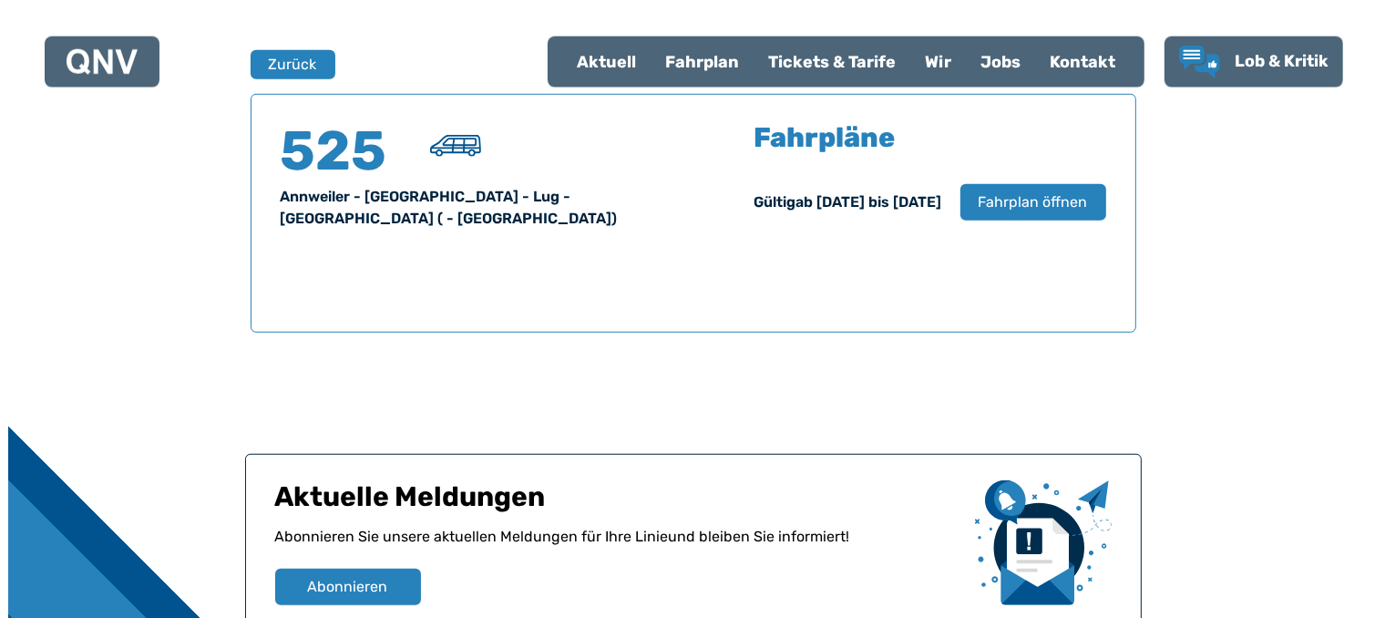
scroll to position [1200, 0]
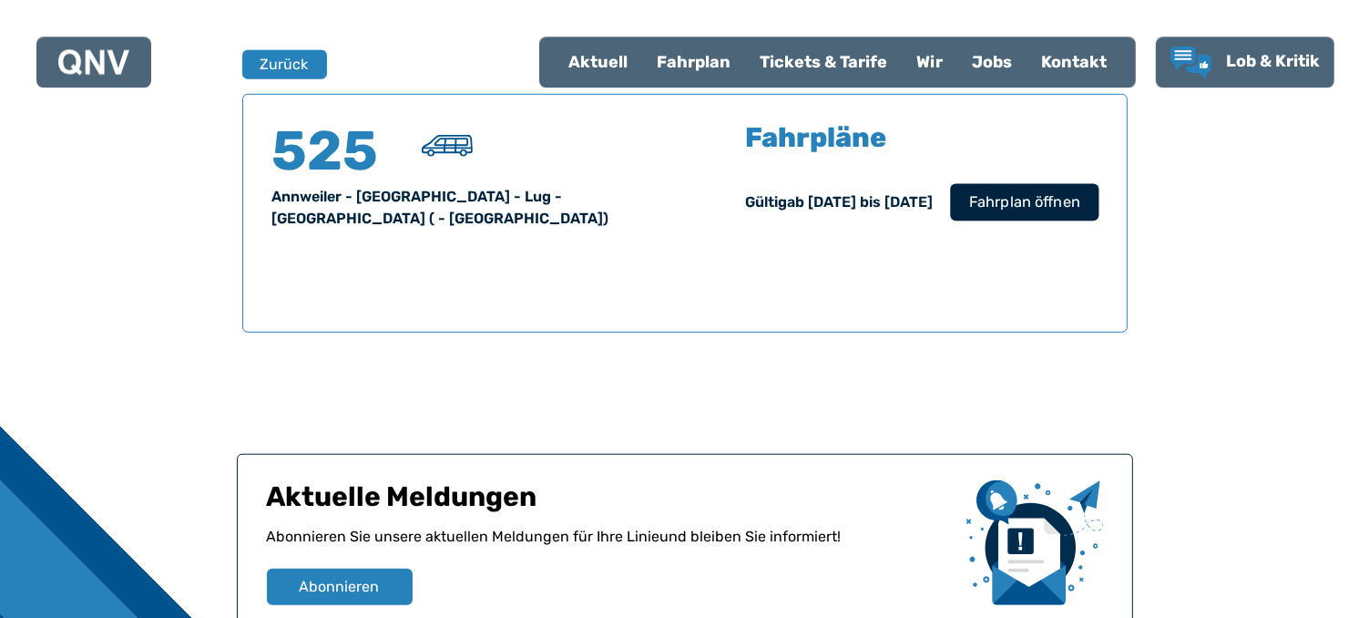
click at [1048, 204] on span "Fahrplan öffnen" at bounding box center [1023, 201] width 111 height 22
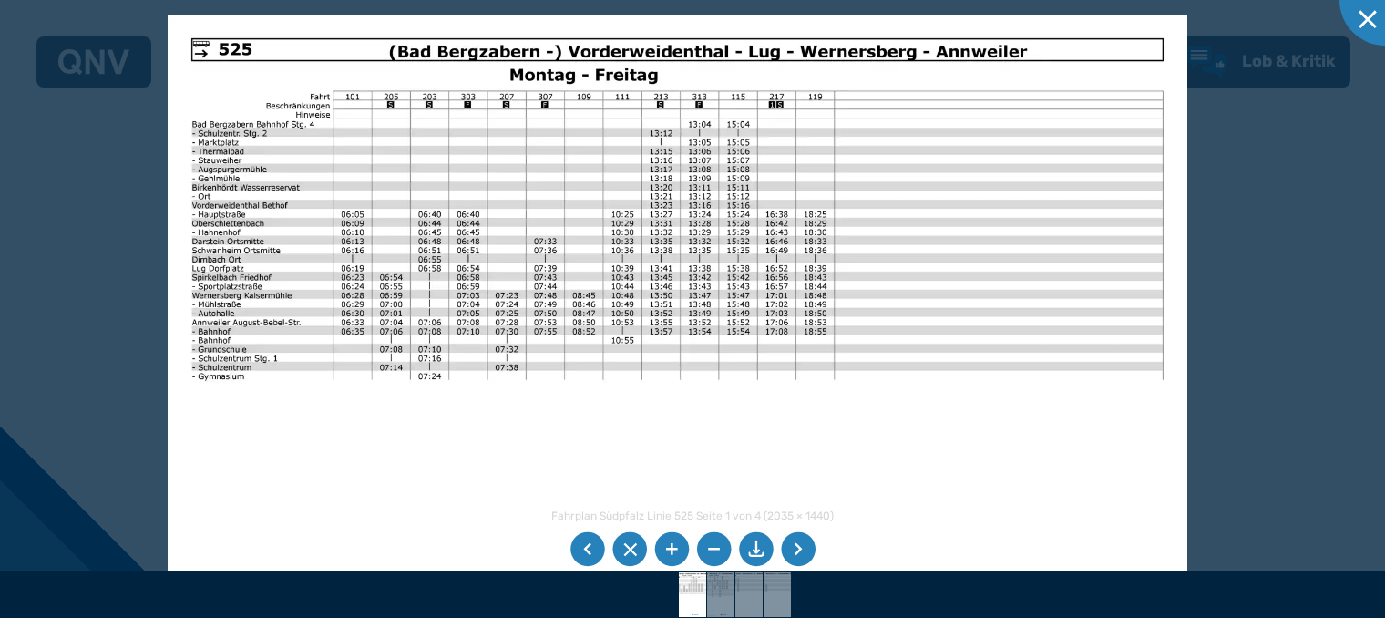
click at [603, 283] on img at bounding box center [677, 375] width 1019 height 721
